Goal: Transaction & Acquisition: Download file/media

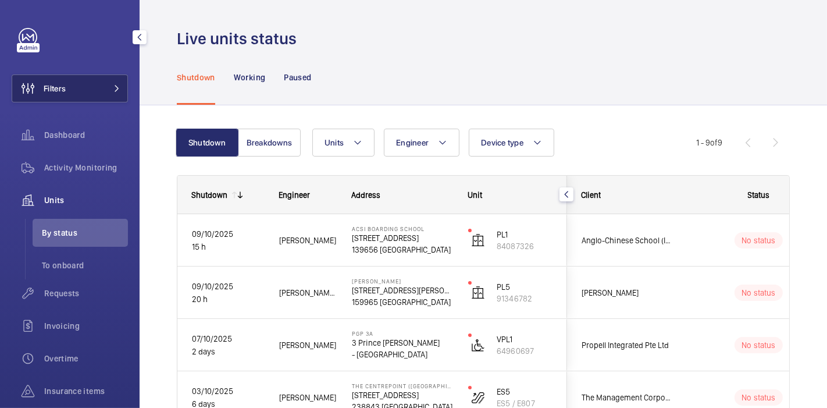
scroll to position [342, 0]
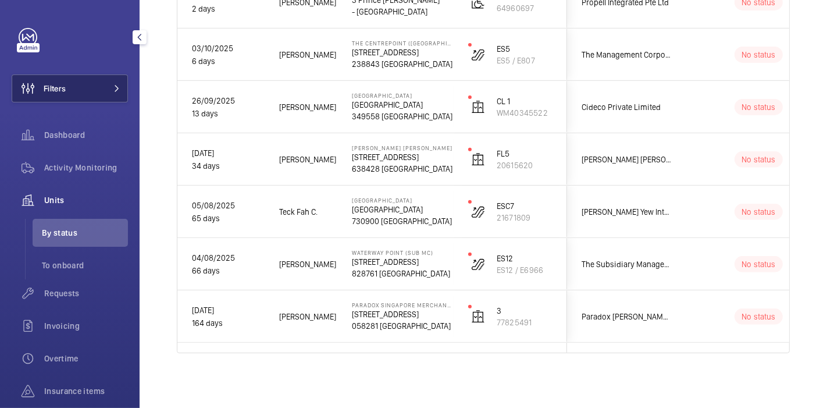
click at [46, 95] on span "Filters" at bounding box center [38, 88] width 53 height 28
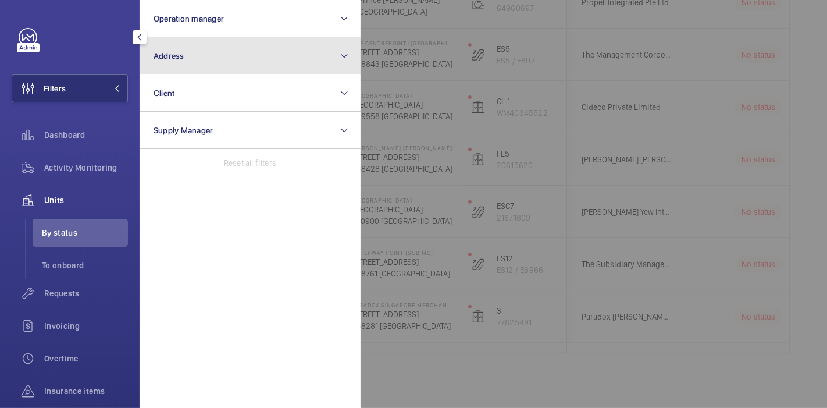
click at [178, 52] on span "Address" at bounding box center [168, 55] width 31 height 9
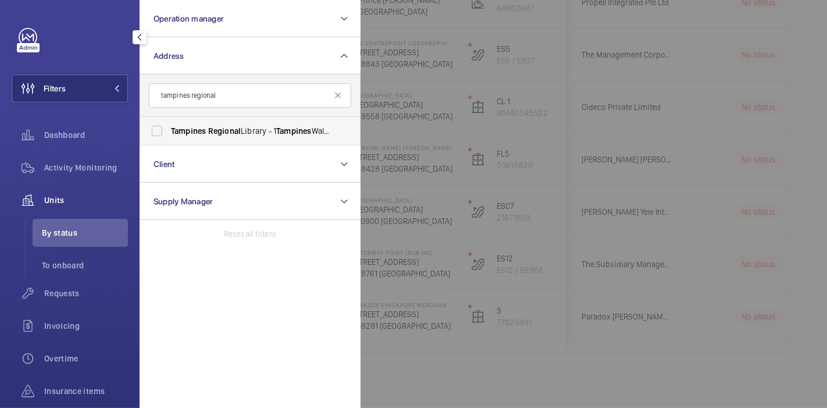
type input "tampines regional"
click at [210, 127] on span "Regional" at bounding box center [224, 130] width 33 height 9
click at [169, 127] on input "[GEOGRAPHIC_DATA] - [STREET_ADDRESS]" at bounding box center [156, 130] width 23 height 23
checkbox input "true"
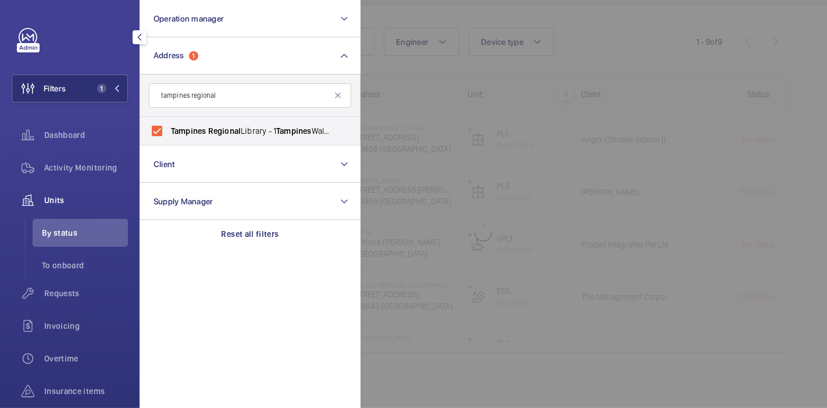
click at [581, 60] on div at bounding box center [773, 204] width 827 height 408
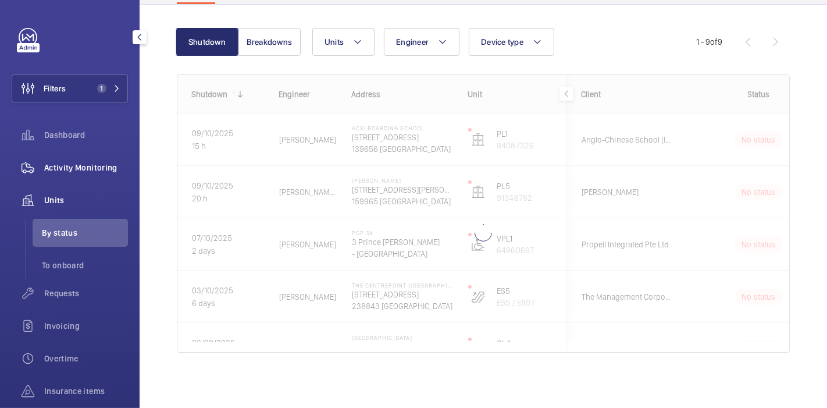
click at [72, 165] on span "Activity Monitoring" at bounding box center [86, 168] width 84 height 12
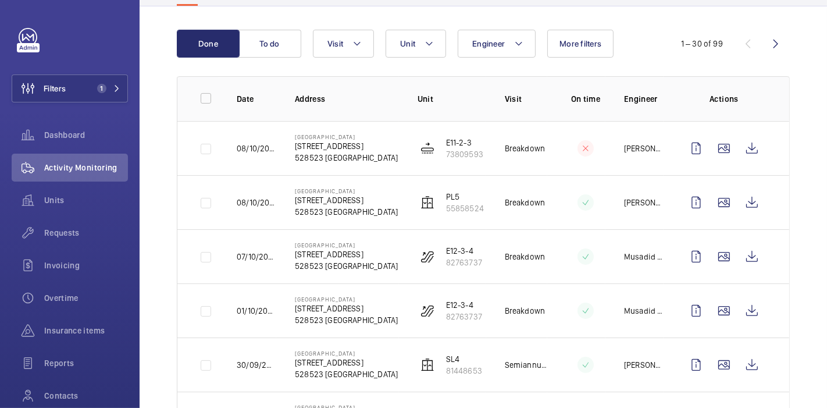
scroll to position [106, 0]
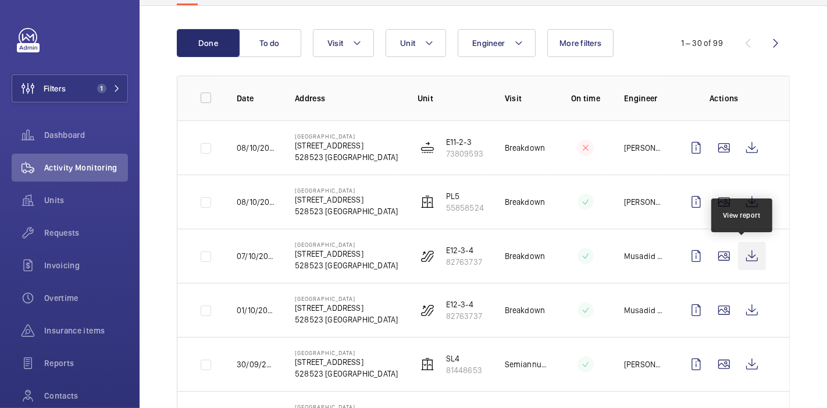
click at [738, 257] on wm-front-icon-button at bounding box center [752, 256] width 28 height 28
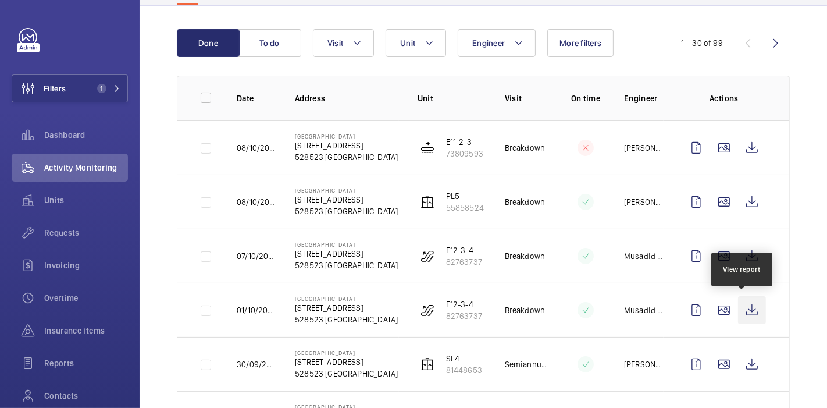
click at [745, 308] on wm-front-icon-button at bounding box center [752, 310] width 28 height 28
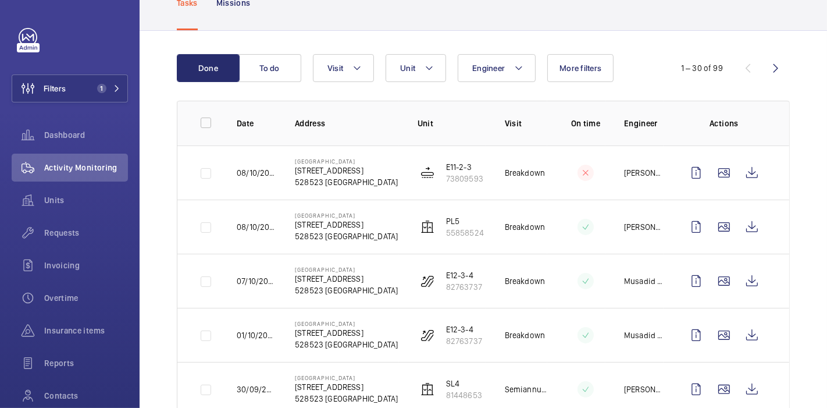
scroll to position [104, 0]
